Goal: Task Accomplishment & Management: Use online tool/utility

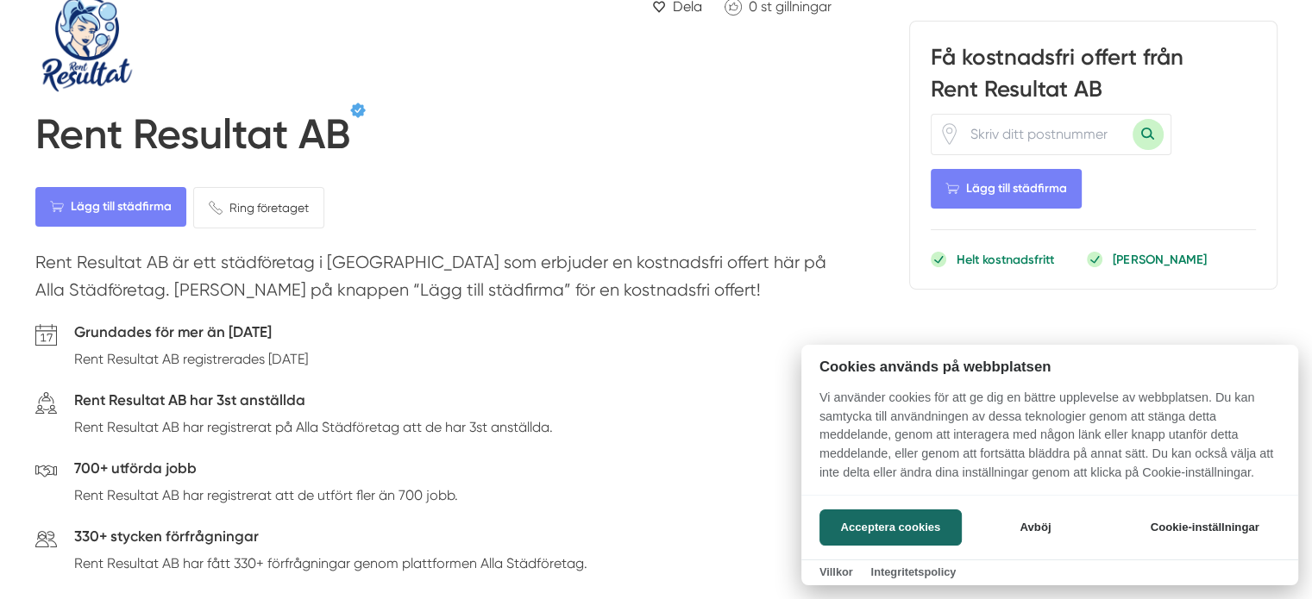
scroll to position [104, 0]
click at [328, 430] on div at bounding box center [656, 299] width 1312 height 599
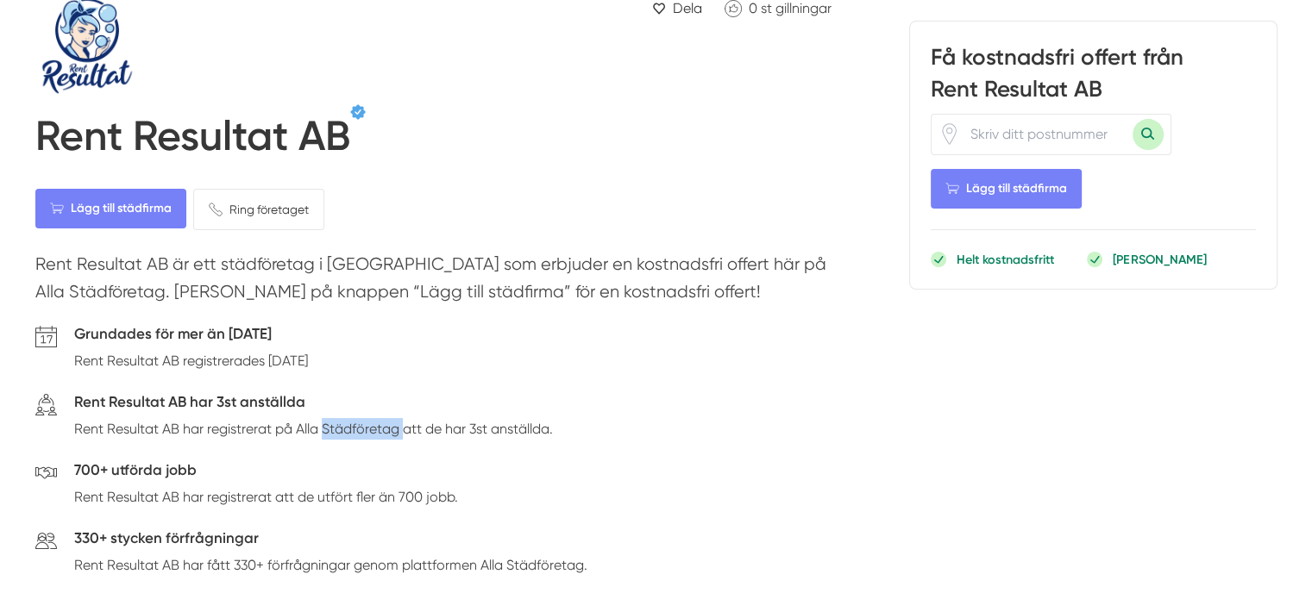
click at [328, 430] on p "Rent Resultat AB har registrerat på Alla Städföretag att de har 3st anställda." at bounding box center [313, 429] width 479 height 22
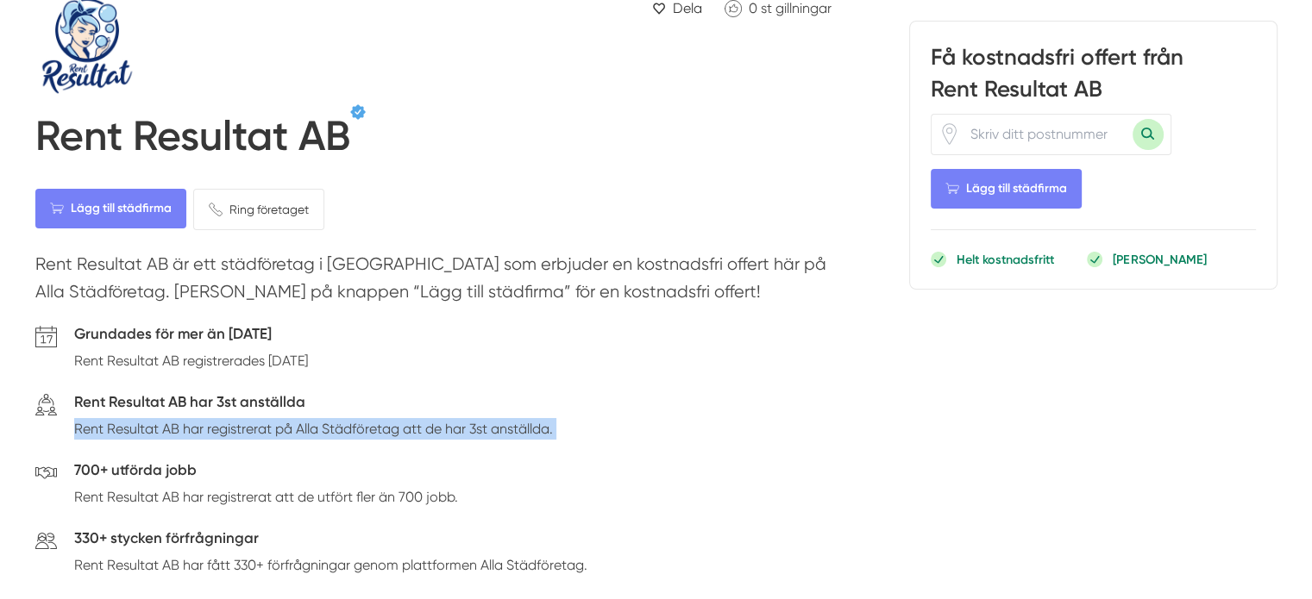
click at [328, 430] on p "Rent Resultat AB har registrerat på Alla Städföretag att de har 3st anställda." at bounding box center [313, 429] width 479 height 22
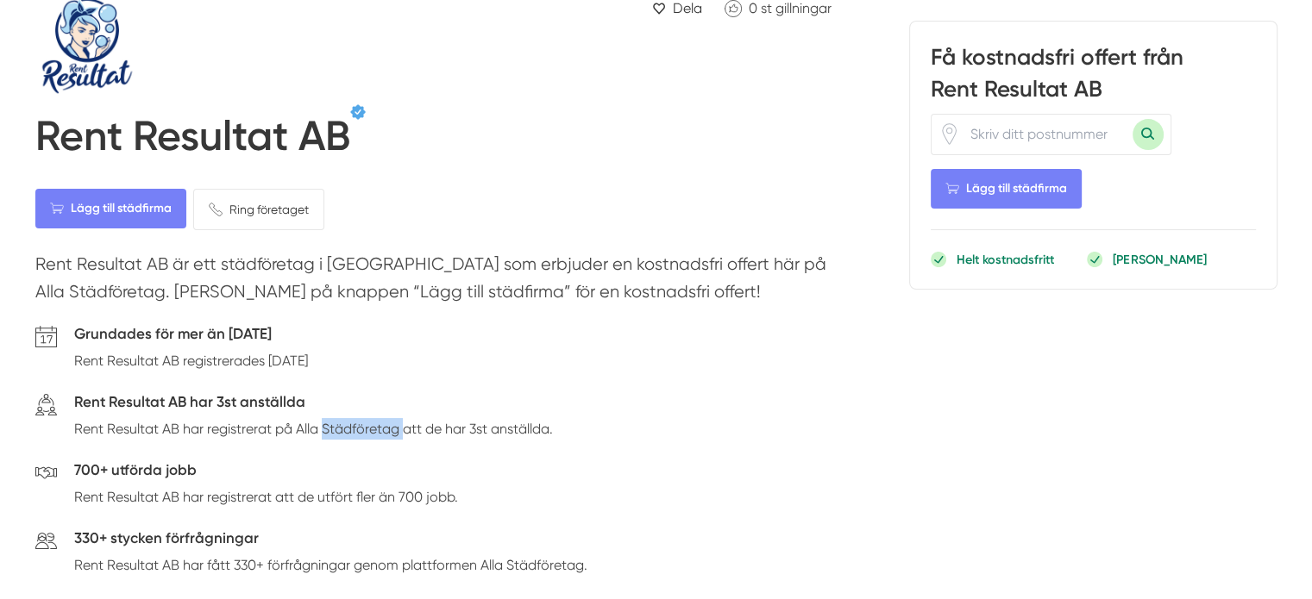
click at [328, 430] on p "Rent Resultat AB har registrerat på Alla Städföretag att de har 3st anställda." at bounding box center [313, 429] width 479 height 22
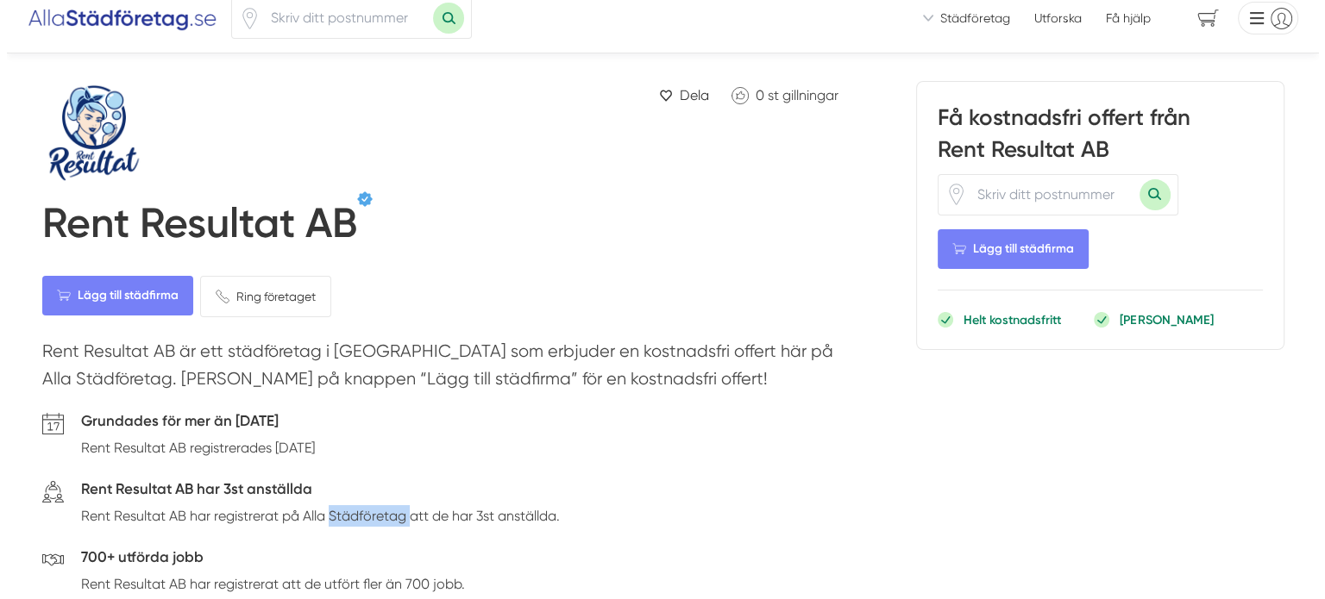
scroll to position [0, 0]
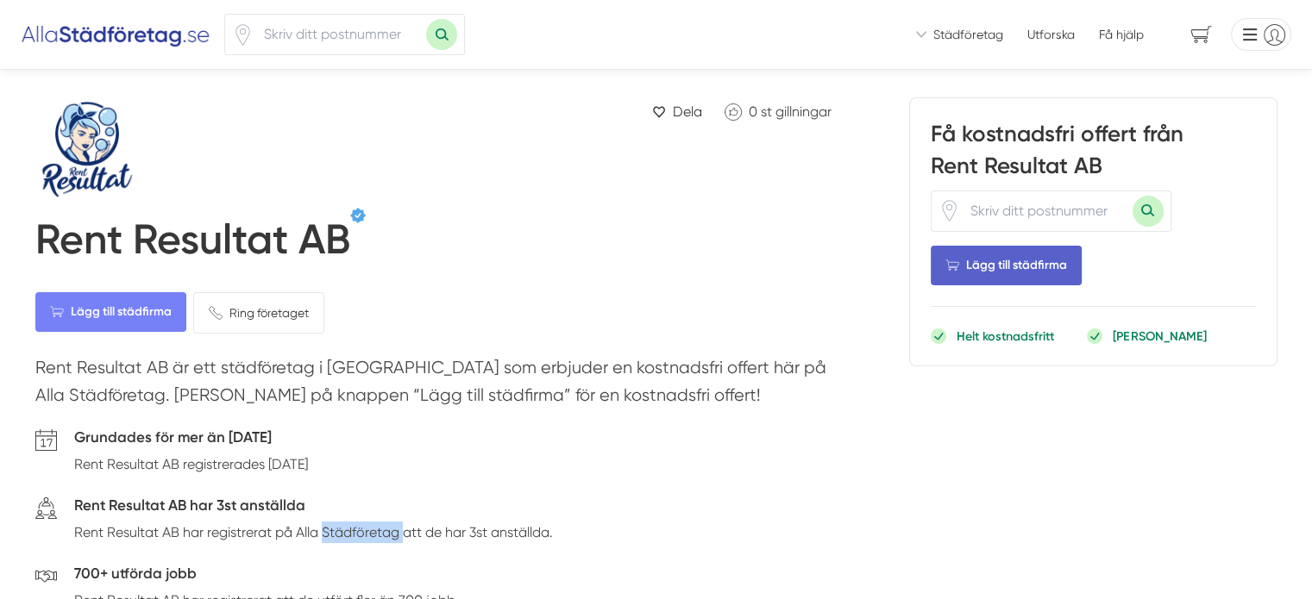
click at [986, 269] on span "Lägg till städfirma" at bounding box center [1006, 266] width 151 height 40
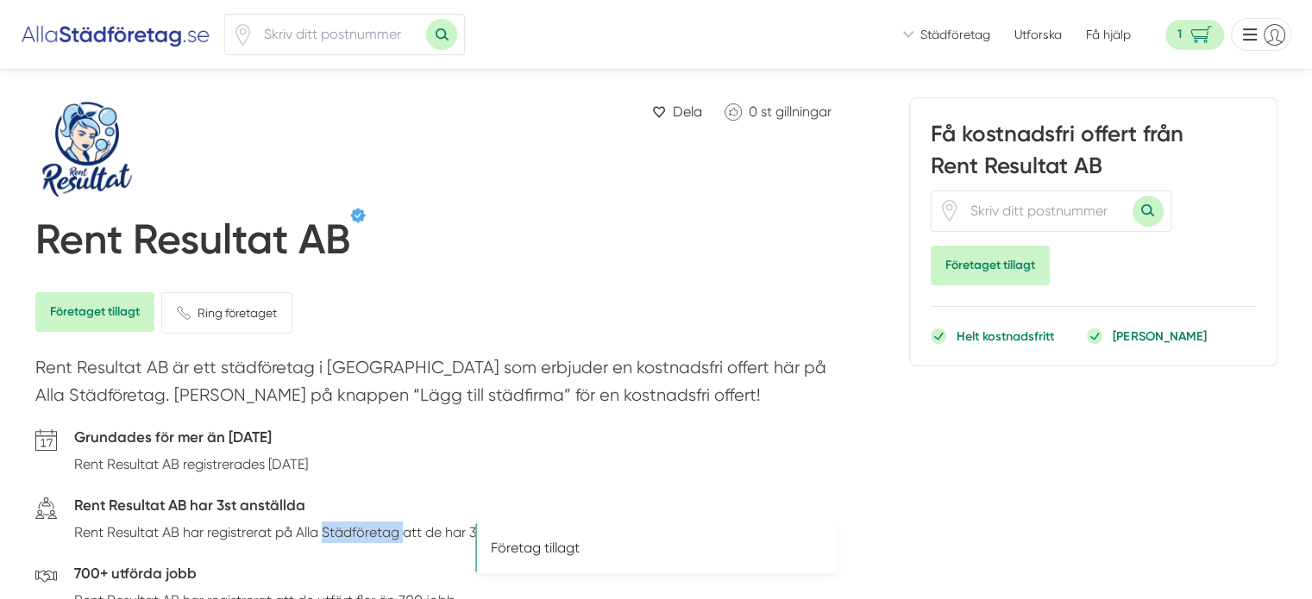
click at [986, 269] on span "Företaget tillagt" at bounding box center [990, 266] width 119 height 40
click at [1189, 45] on span "1" at bounding box center [1194, 35] width 59 height 30
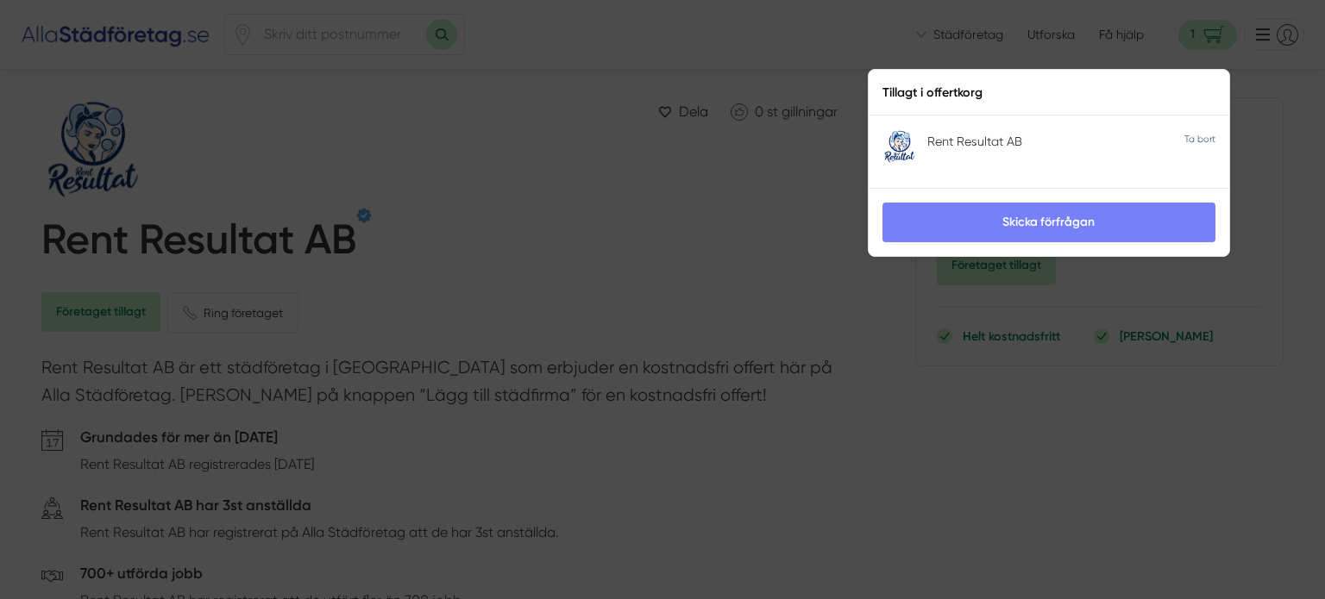
click at [1195, 138] on icon at bounding box center [1199, 137] width 31 height 16
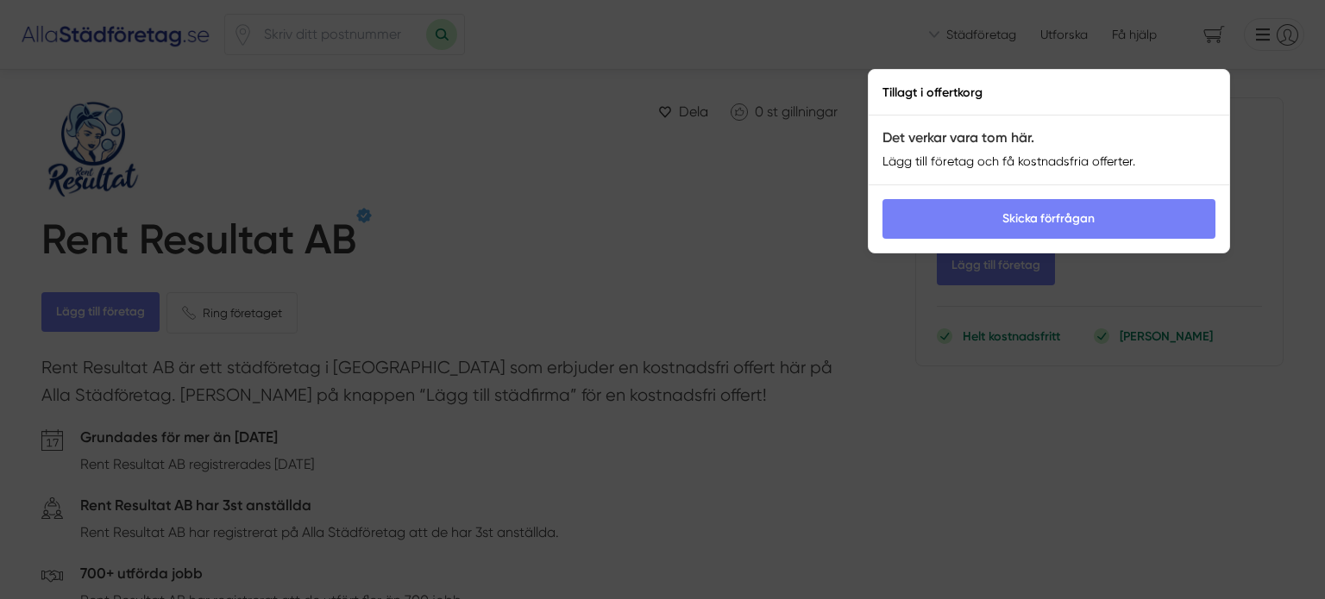
click at [704, 175] on div at bounding box center [662, 299] width 1325 height 599
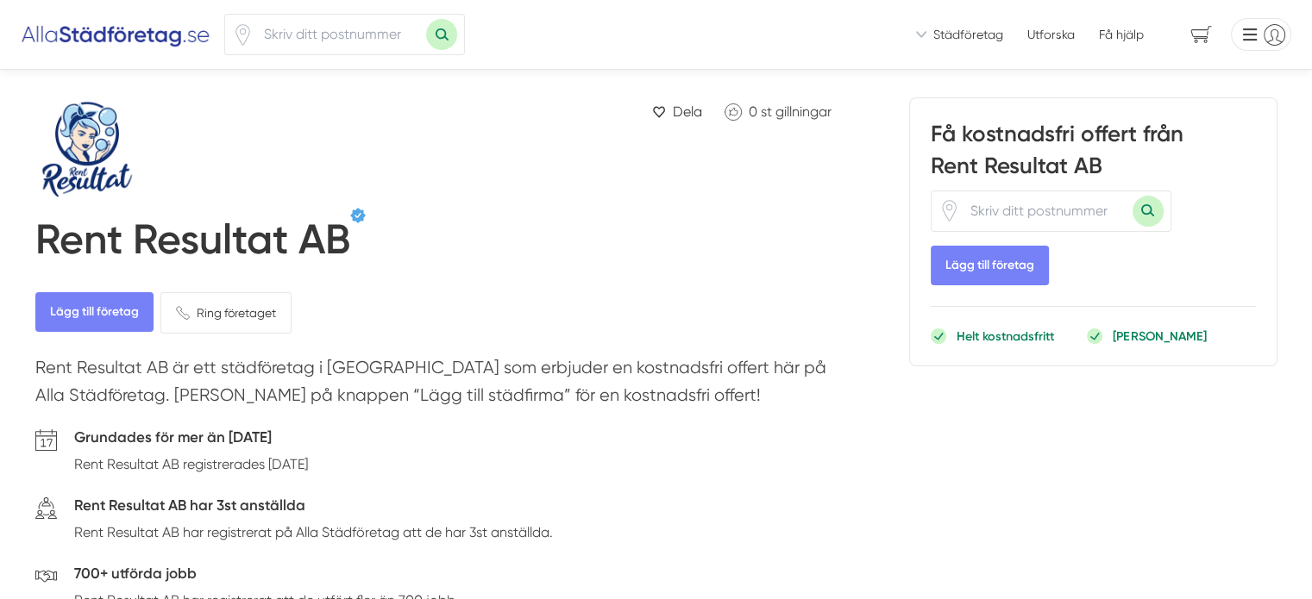
click at [926, 34] on icon at bounding box center [921, 34] width 10 height 7
click at [1280, 41] on li at bounding box center [1257, 34] width 67 height 33
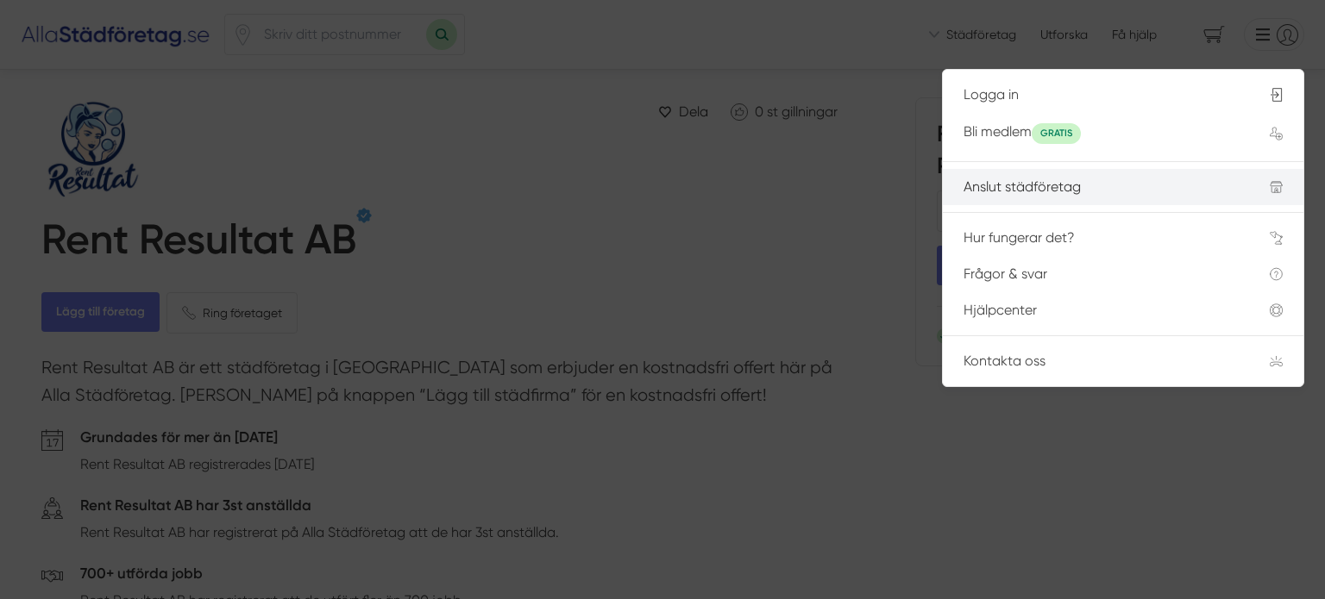
click at [1103, 185] on div "Anslut städföretag" at bounding box center [1096, 187] width 265 height 16
